Goal: Communication & Community: Answer question/provide support

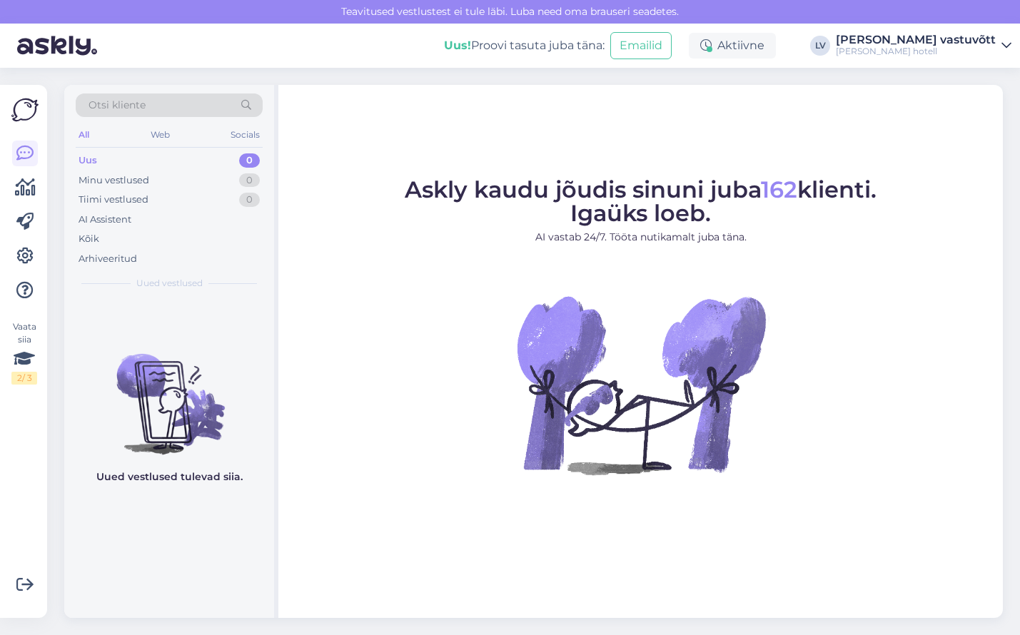
drag, startPoint x: 361, startPoint y: 381, endPoint x: 414, endPoint y: 346, distance: 63.8
click at [361, 381] on figure "Askly kaudu jõudis sinuni juba 162 klienti. Igaüks loeb. AI vastab 24/7. Tööta …" at bounding box center [640, 346] width 699 height 335
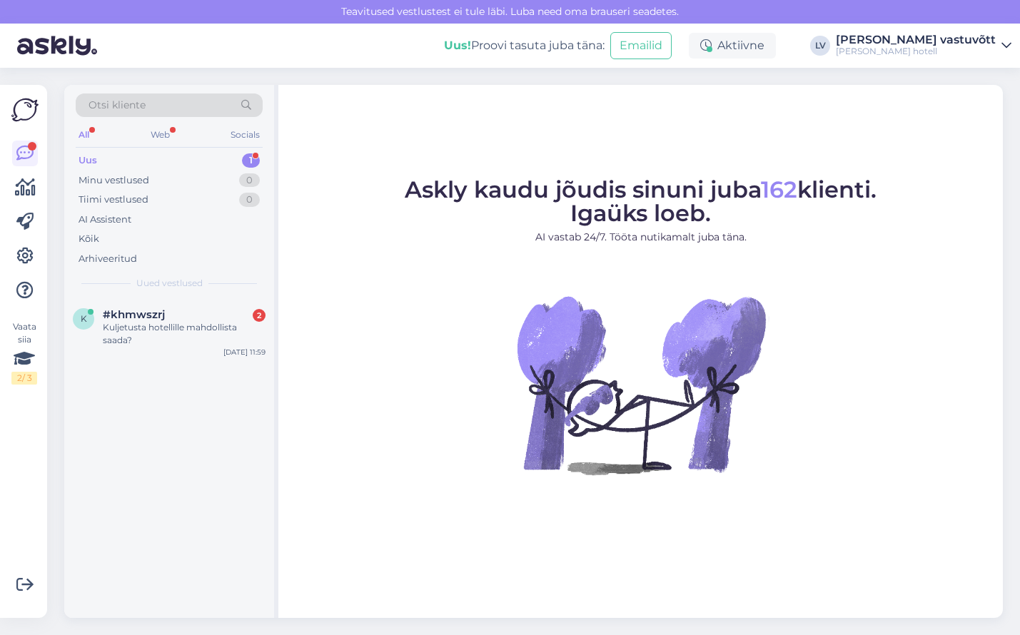
click at [134, 162] on div "Uus 1" at bounding box center [169, 161] width 187 height 20
click at [153, 334] on div "Kuljetusta hotellille mahdollista saada?" at bounding box center [184, 334] width 163 height 26
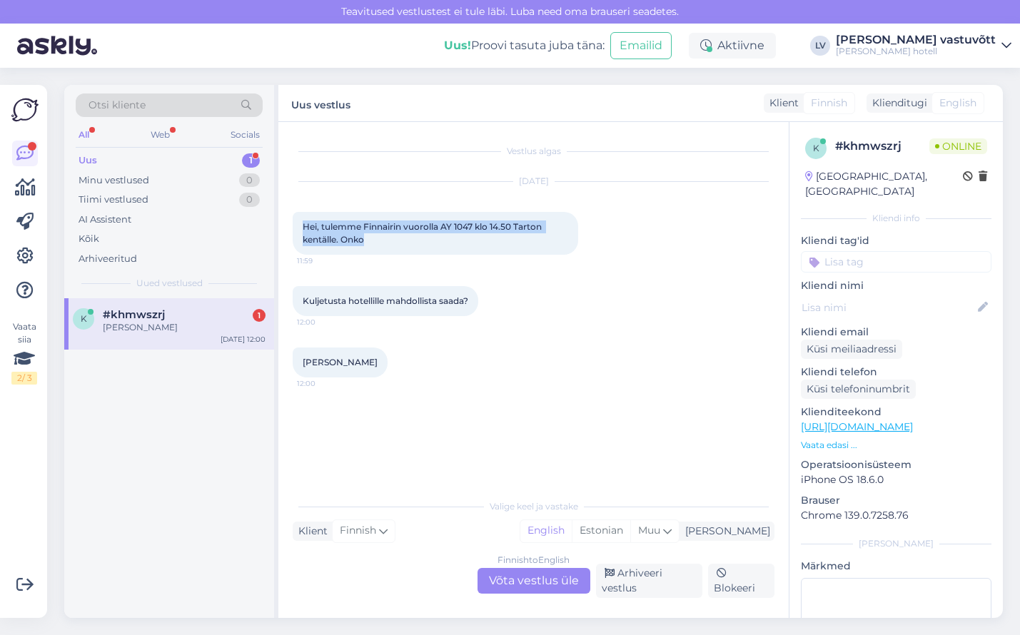
drag, startPoint x: 381, startPoint y: 239, endPoint x: 298, endPoint y: 226, distance: 83.1
click at [298, 226] on div "Hei, tulemme Finnairin vuorolla AY 1047 klo 14.50 Tarton kentälle. Onko 11:59" at bounding box center [436, 233] width 286 height 43
copy span "Hei, tulemme Finnairin vuorolla AY 1047 klo 14.50 Tarton kentälle. Onko"
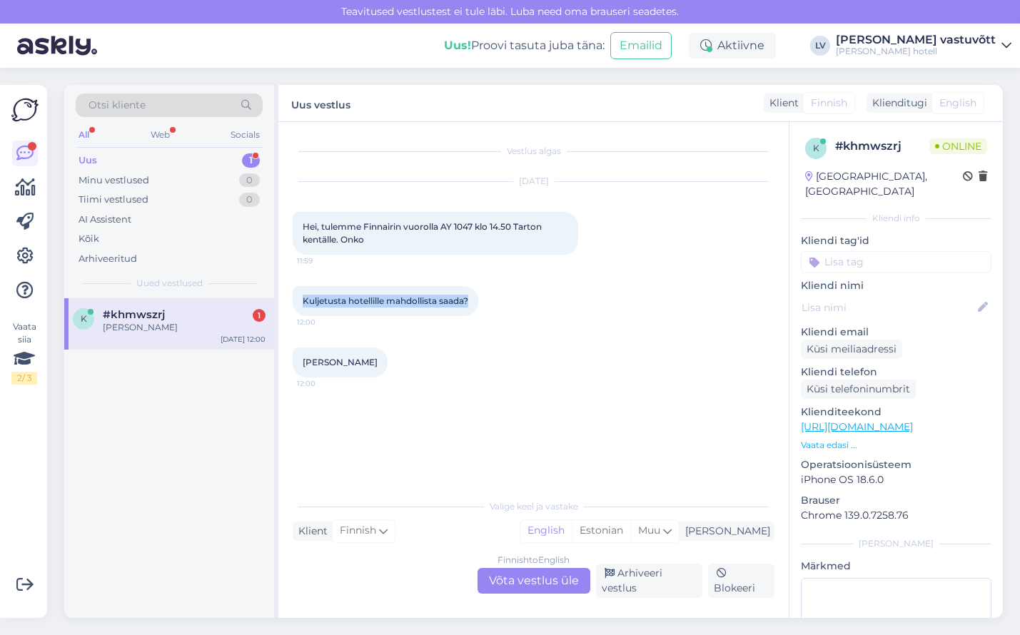
drag, startPoint x: 473, startPoint y: 301, endPoint x: 300, endPoint y: 298, distance: 172.8
click at [300, 298] on div "Kuljetusta hotellille mahdollista saada? 12:00" at bounding box center [386, 301] width 186 height 30
copy span "Kuljetusta hotellille mahdollista saada?"
drag, startPoint x: 368, startPoint y: 363, endPoint x: 303, endPoint y: 363, distance: 65.7
click at [303, 363] on div "[PERSON_NAME] 12:00" at bounding box center [340, 363] width 95 height 30
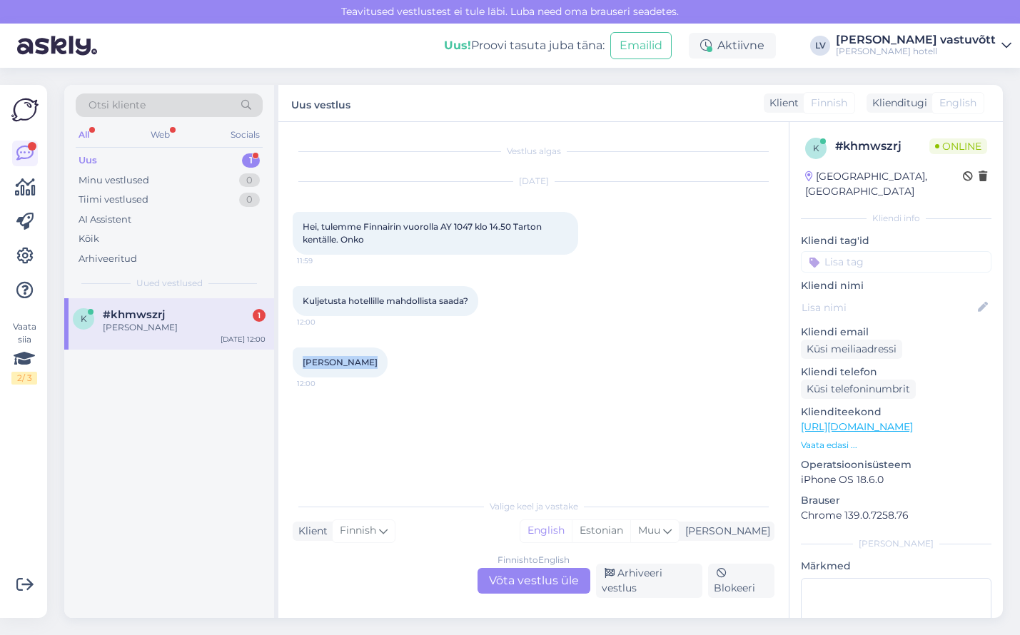
copy span "[PERSON_NAME]"
click at [555, 395] on div "Vestlus algas [DATE] Hei, tulemme Finnairin vuorolla AY 1047 klo 14.50 Tarton k…" at bounding box center [540, 307] width 495 height 343
